Goal: Navigation & Orientation: Find specific page/section

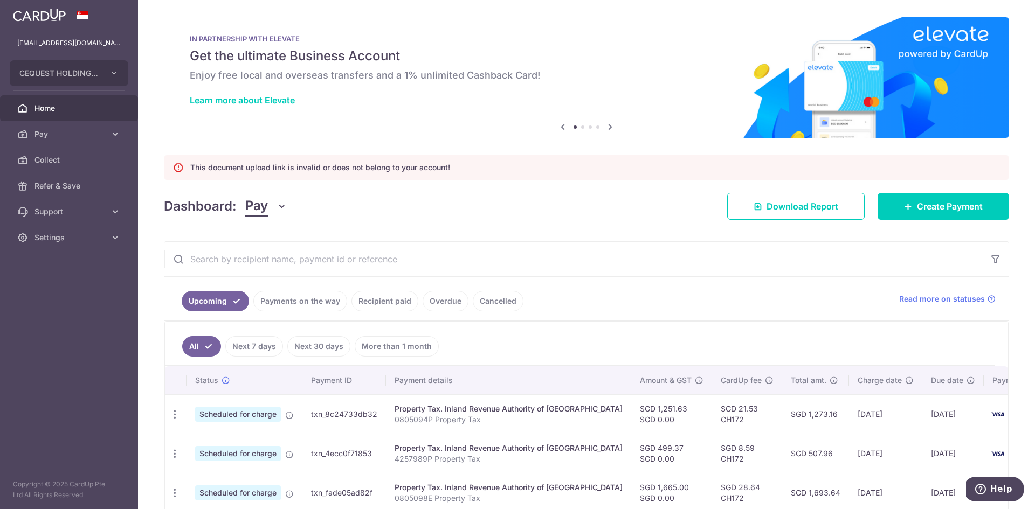
click at [443, 303] on link "Overdue" at bounding box center [445, 301] width 46 height 20
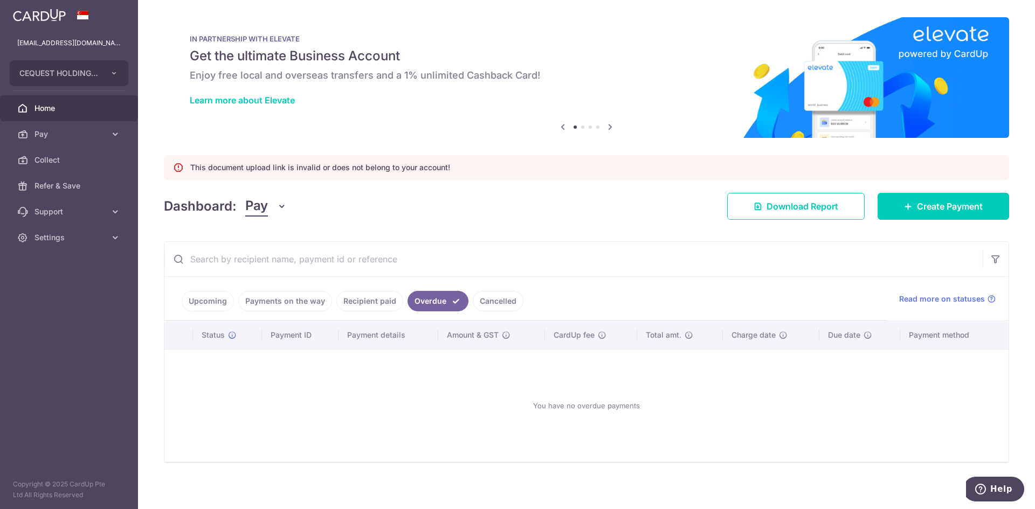
click at [309, 300] on link "Payments on the way" at bounding box center [285, 301] width 94 height 20
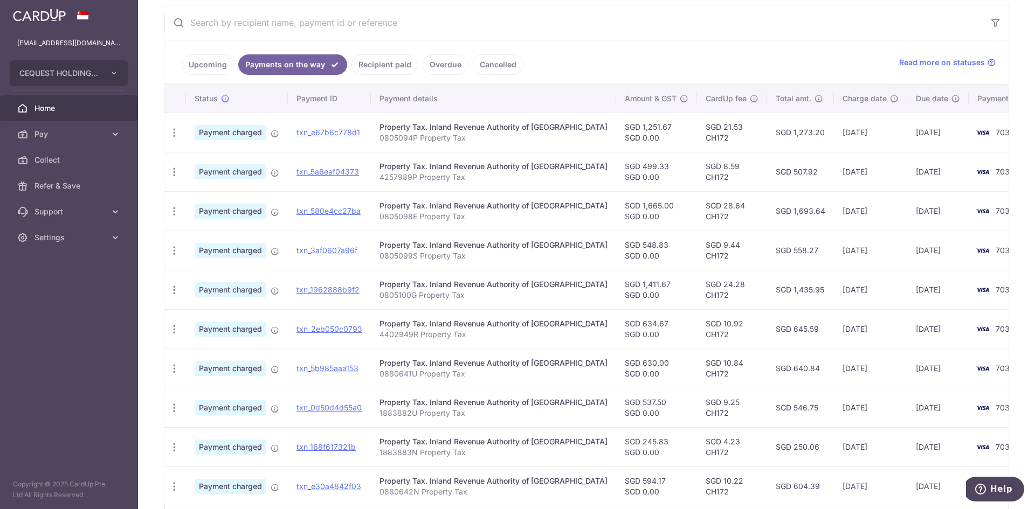
scroll to position [201, 0]
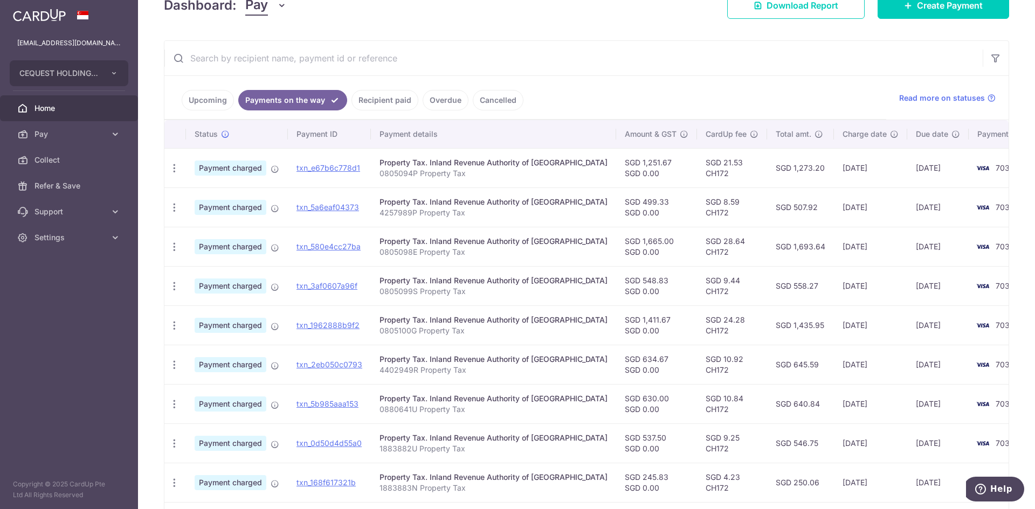
click at [208, 100] on link "Upcoming" at bounding box center [208, 100] width 52 height 20
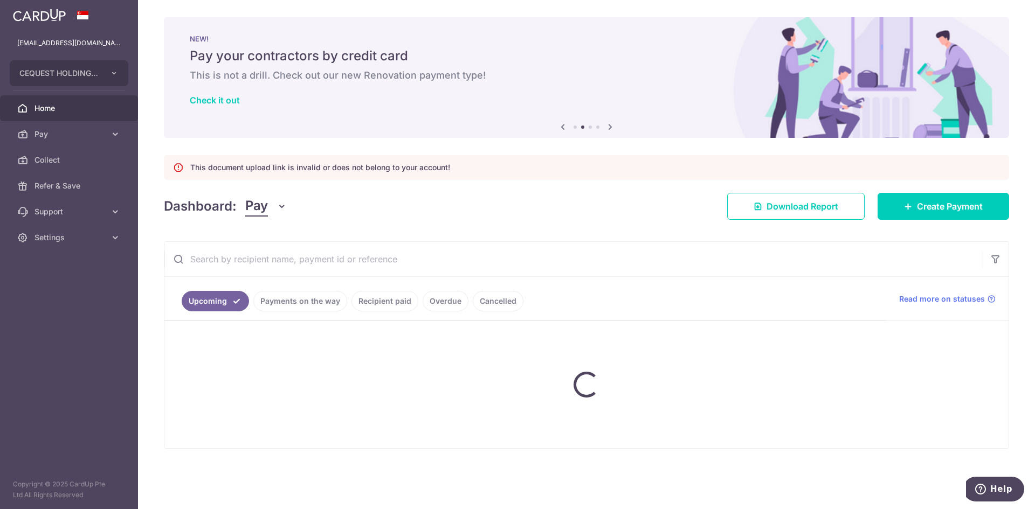
scroll to position [0, 0]
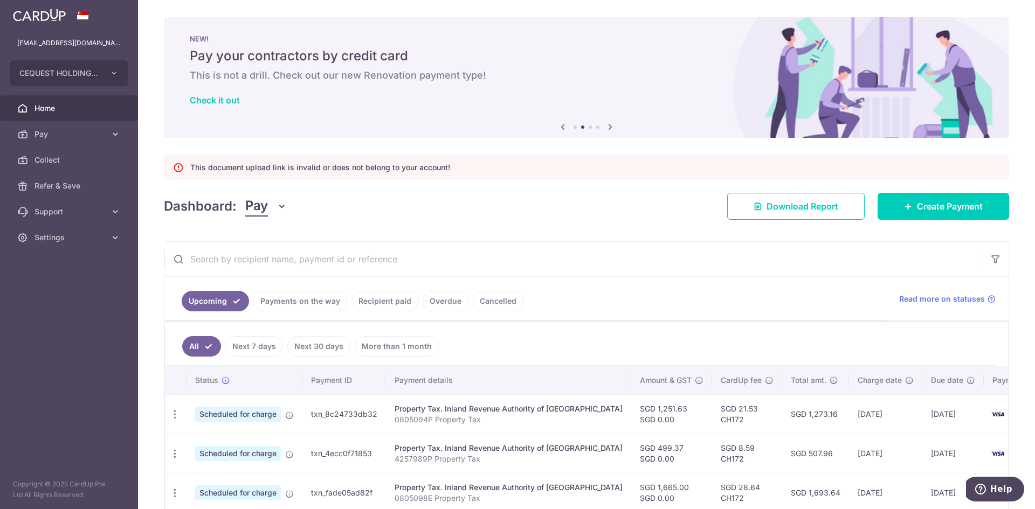
drag, startPoint x: 986, startPoint y: 269, endPoint x: 1023, endPoint y: 235, distance: 50.3
click at [1023, 235] on div "× Pause Schedule Pause all future payments in this series Pause just this one p…" at bounding box center [586, 254] width 897 height 509
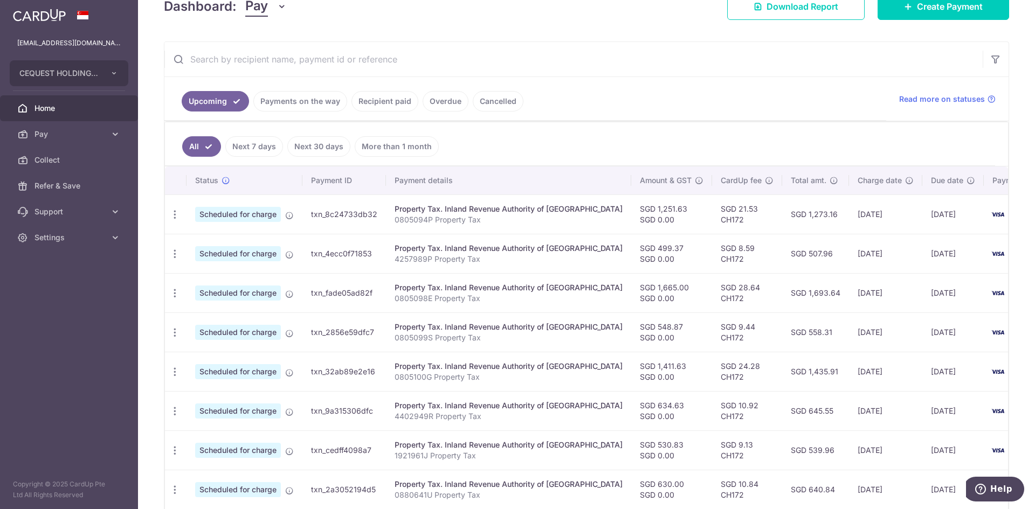
scroll to position [188, 0]
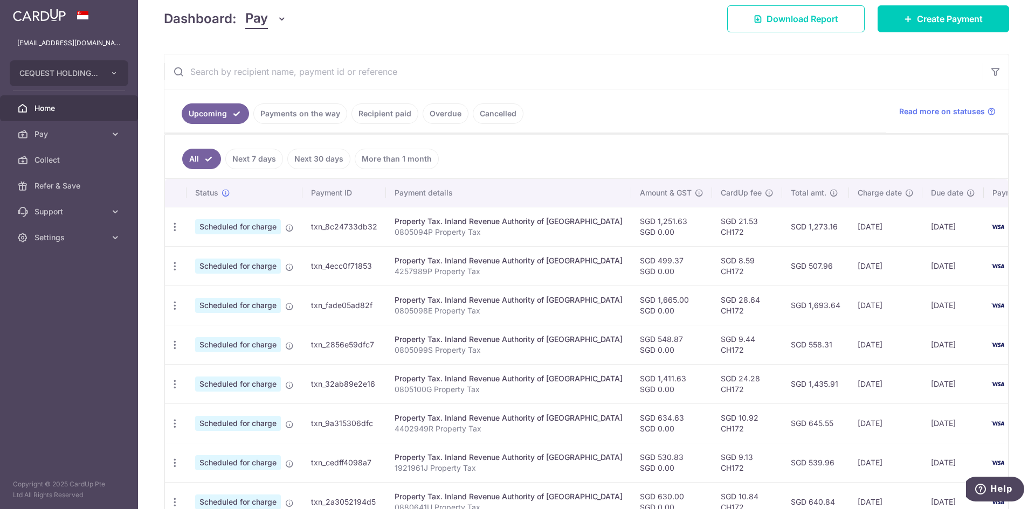
click at [503, 114] on link "Cancelled" at bounding box center [498, 113] width 51 height 20
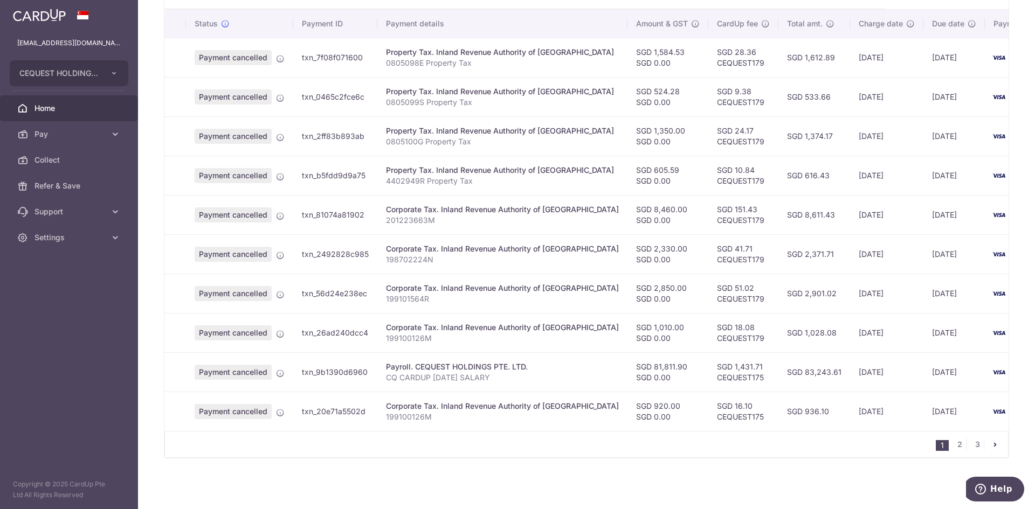
scroll to position [0, 0]
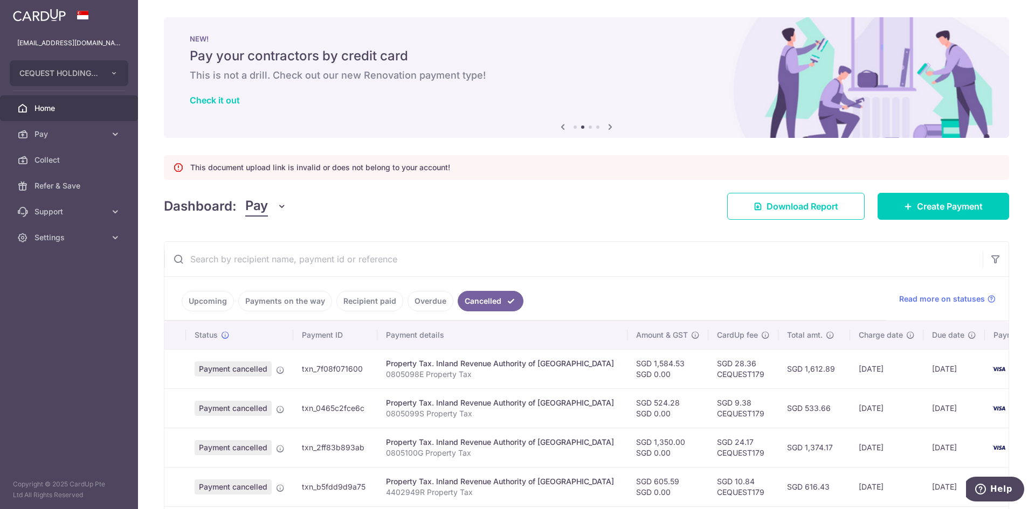
click at [421, 302] on link "Overdue" at bounding box center [430, 301] width 46 height 20
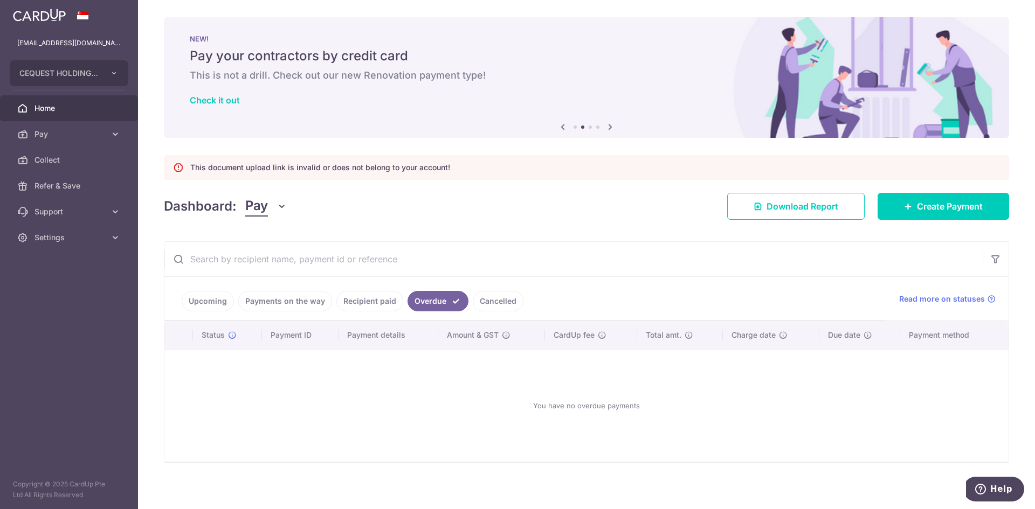
click at [285, 301] on link "Payments on the way" at bounding box center [285, 301] width 94 height 20
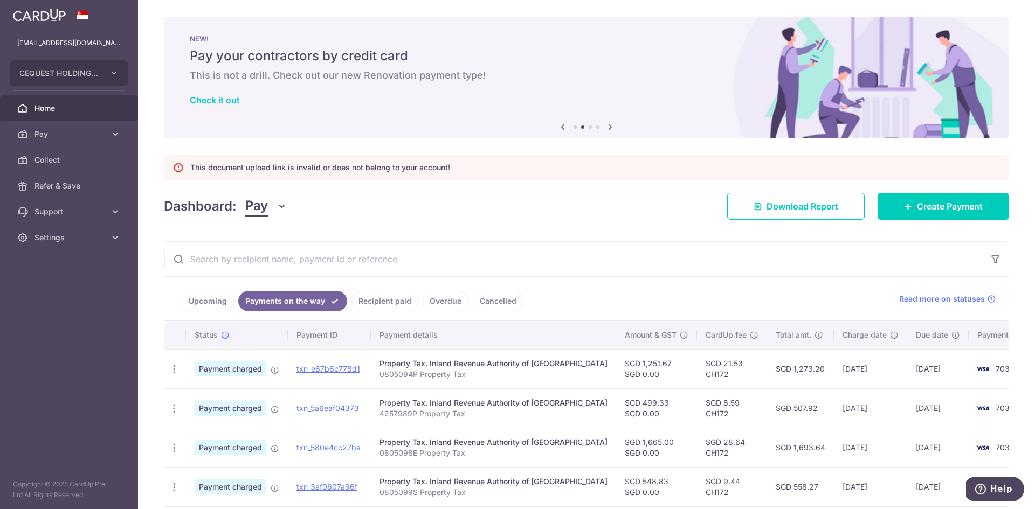
click at [202, 302] on link "Upcoming" at bounding box center [208, 301] width 52 height 20
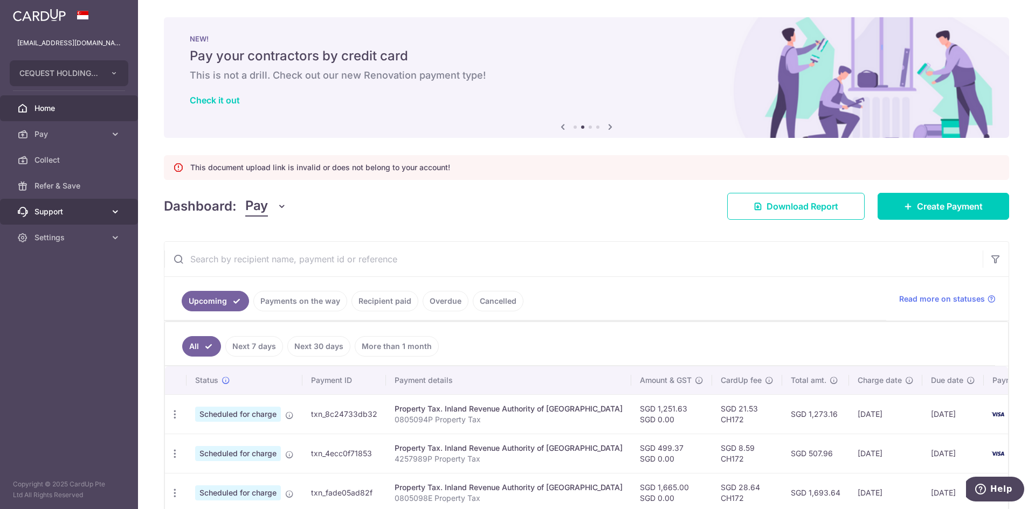
click at [102, 213] on span "Support" at bounding box center [69, 211] width 71 height 11
click at [56, 298] on span "Settings" at bounding box center [69, 302] width 71 height 11
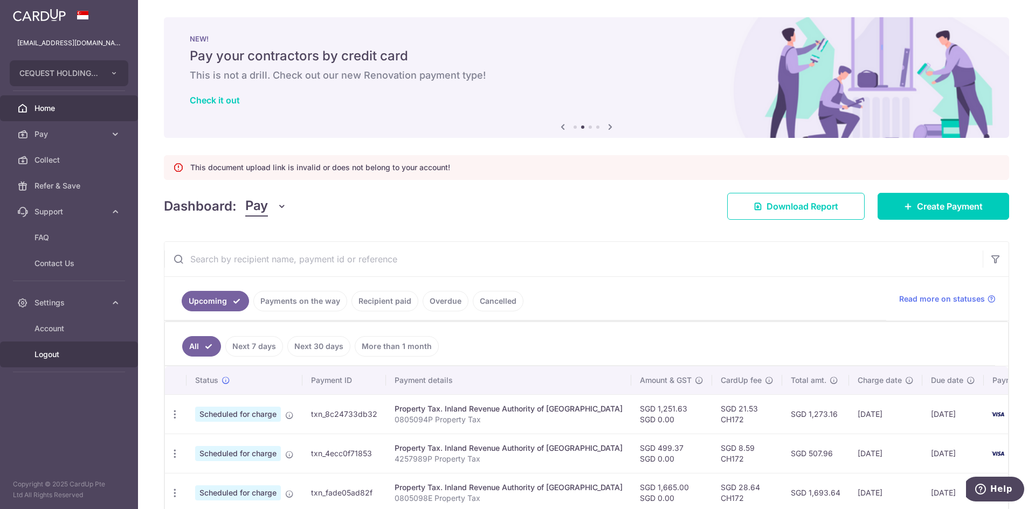
click at [46, 355] on span "Logout" at bounding box center [69, 354] width 71 height 11
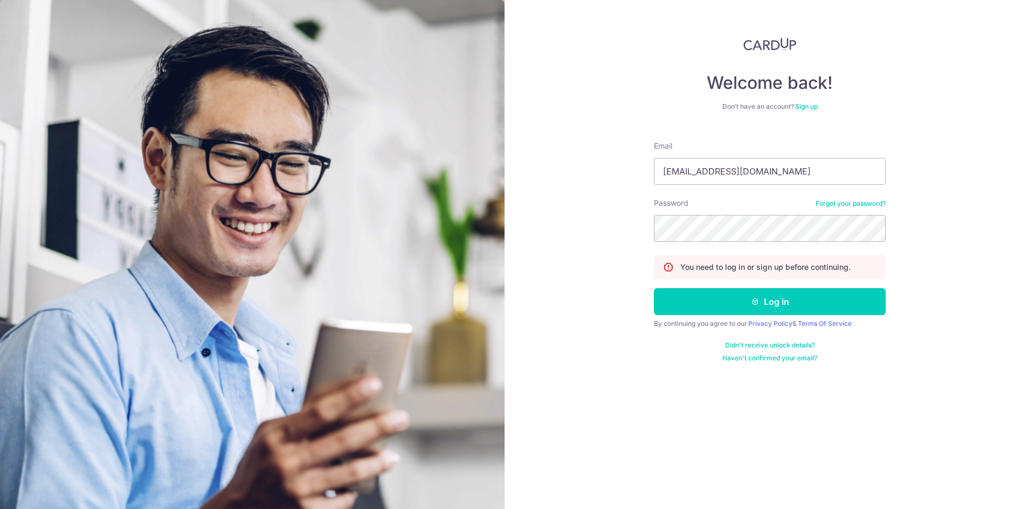
click at [807, 105] on link "Sign up" at bounding box center [806, 106] width 23 height 8
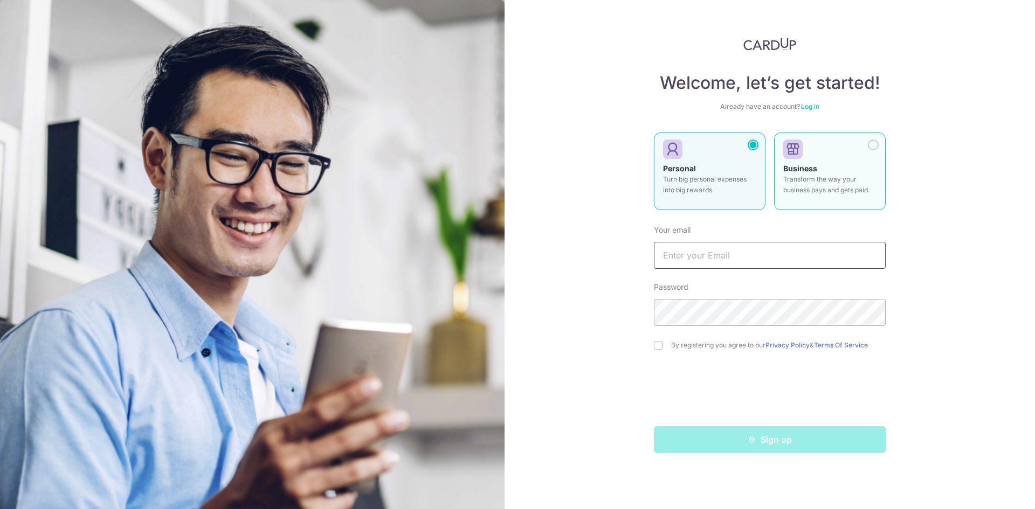
type input "woolimys@gmail.com"
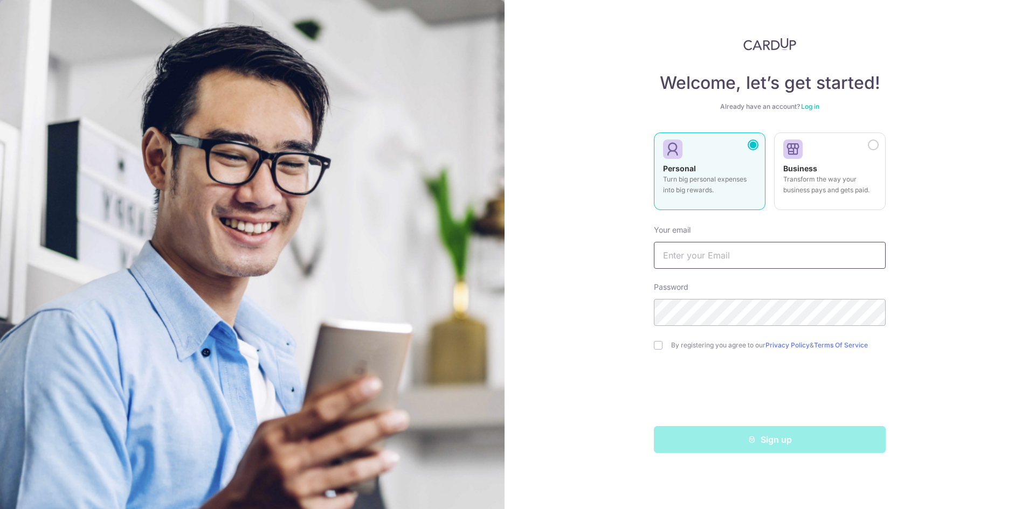
type input "[EMAIL_ADDRESS][DOMAIN_NAME]"
click at [813, 107] on link "Log in" at bounding box center [810, 106] width 18 height 8
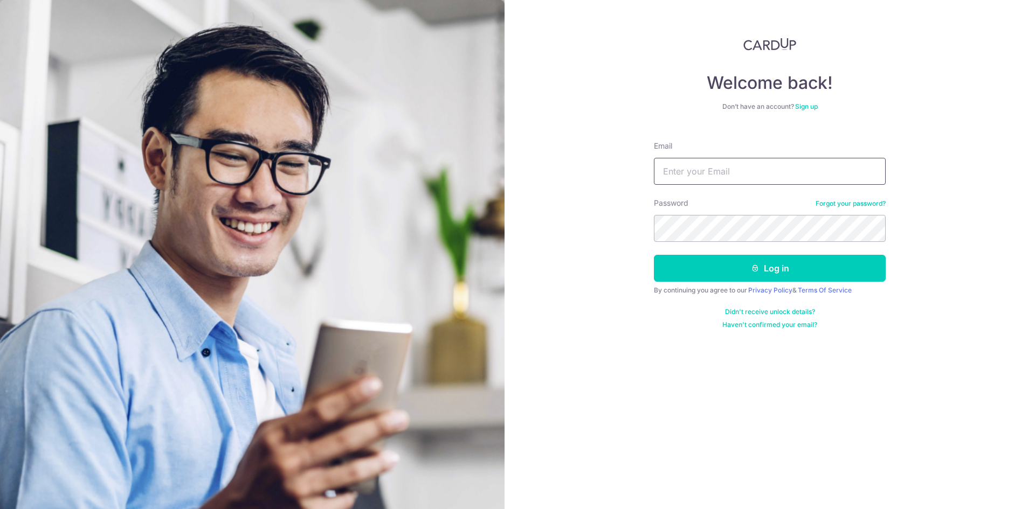
type input "[EMAIL_ADDRESS][DOMAIN_NAME]"
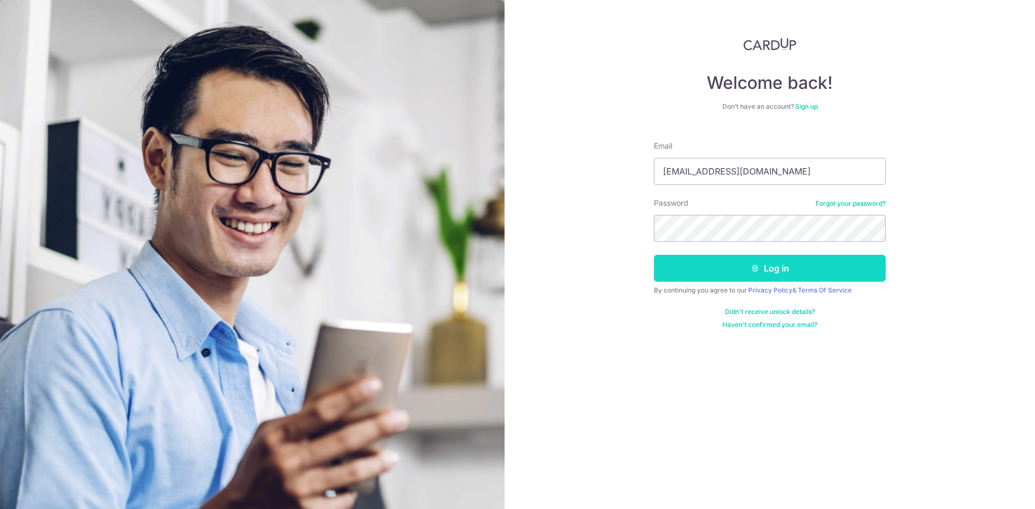
click at [768, 270] on button "Log in" at bounding box center [770, 268] width 232 height 27
